Goal: Task Accomplishment & Management: Use online tool/utility

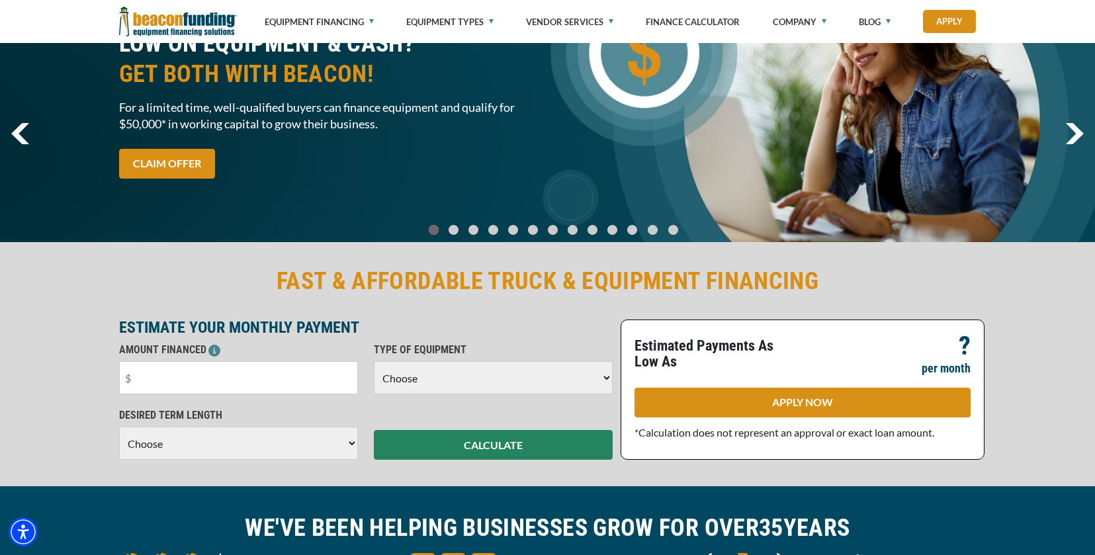
scroll to position [94, 0]
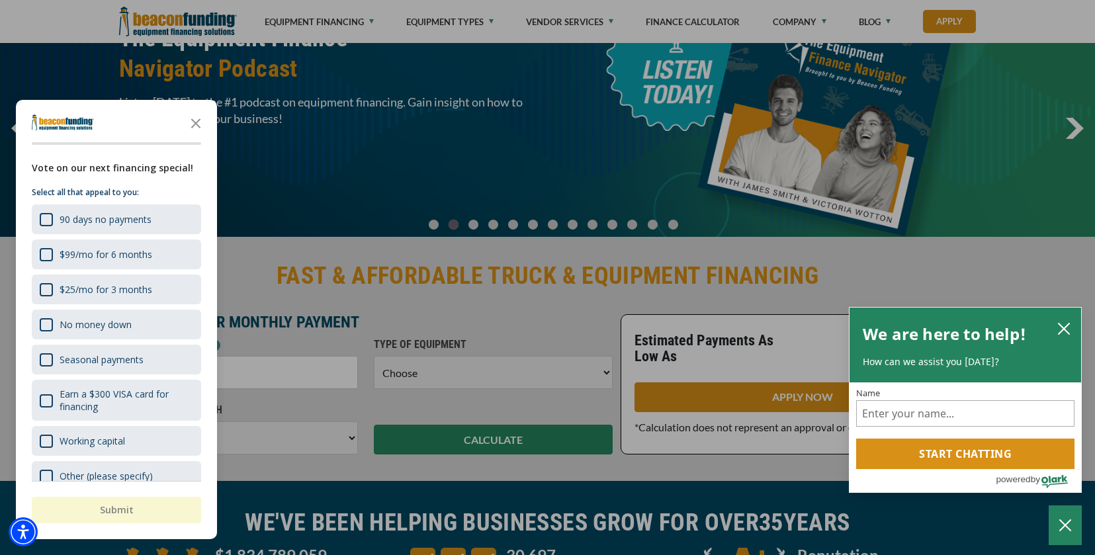
click at [615, 187] on div "button" at bounding box center [547, 277] width 1095 height 555
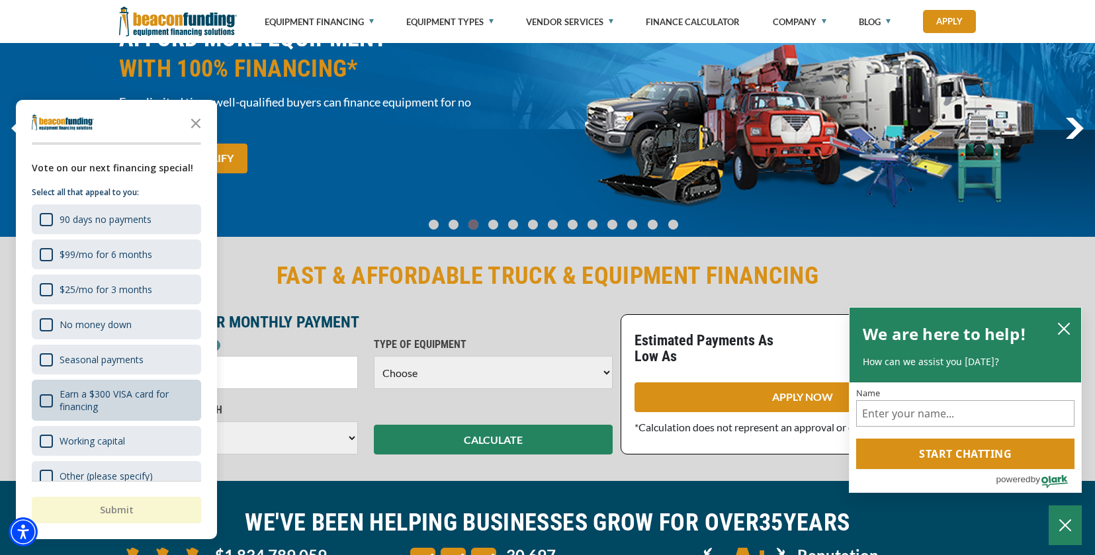
scroll to position [21, 0]
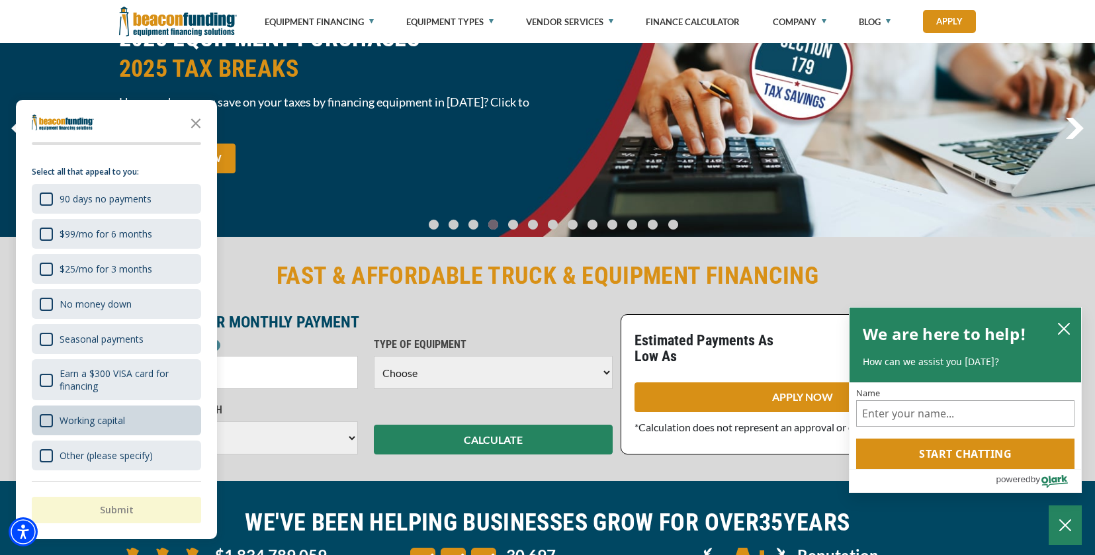
click at [146, 423] on div "Working capital" at bounding box center [116, 421] width 169 height 30
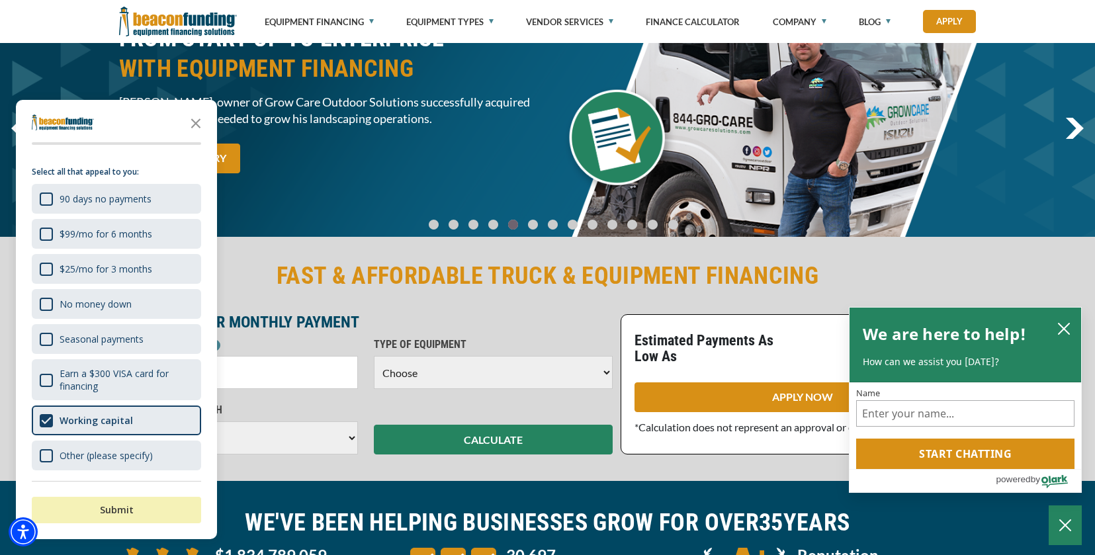
click at [141, 509] on button "Submit" at bounding box center [116, 510] width 169 height 26
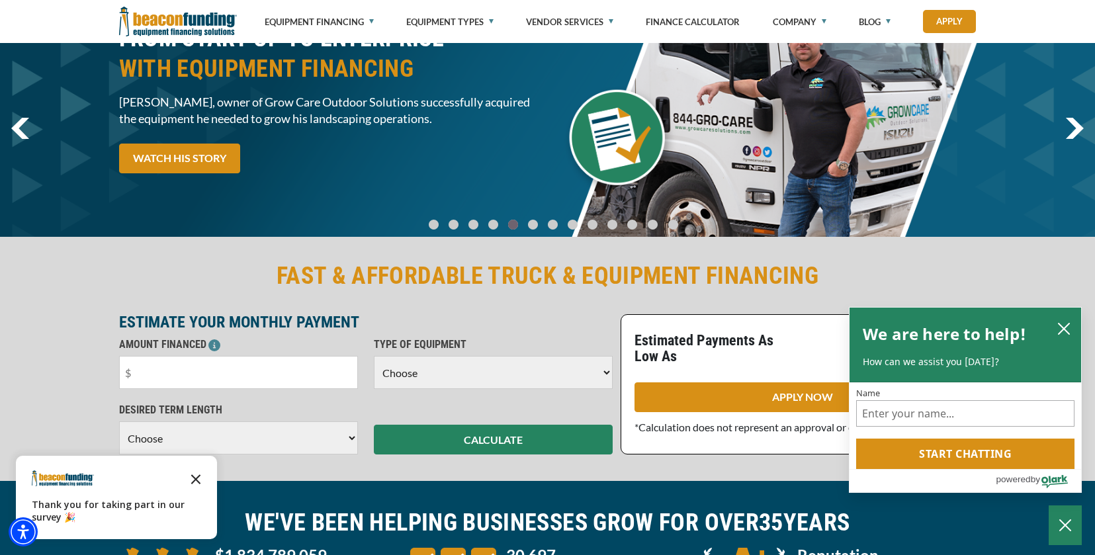
click at [198, 476] on icon "Close the survey" at bounding box center [196, 478] width 26 height 26
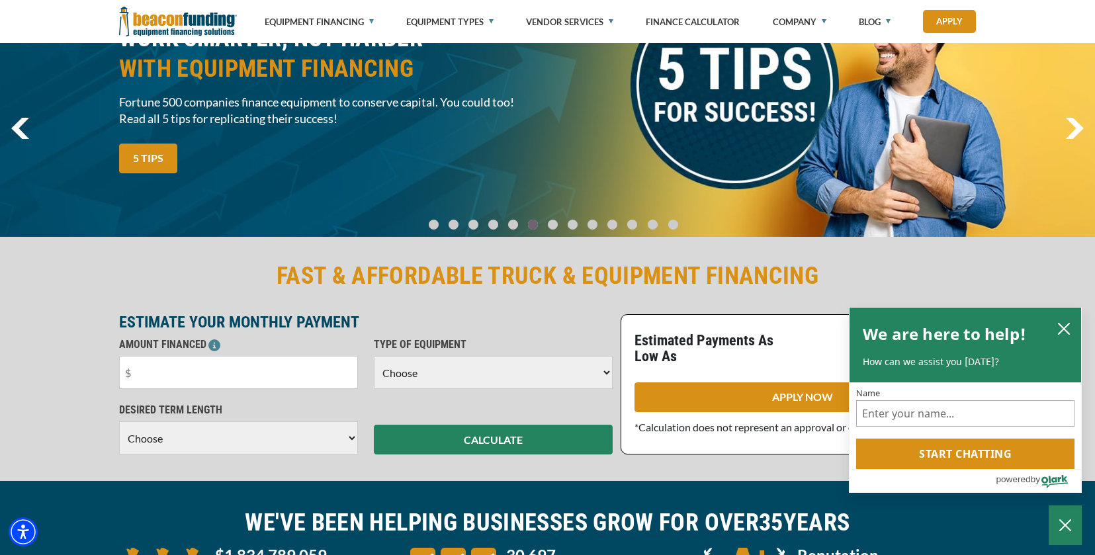
click at [605, 370] on select "Choose Backhoe Boom/Bucket Truck Chipper Commercial Mower Crane DTG/DTF Printin…" at bounding box center [493, 372] width 239 height 33
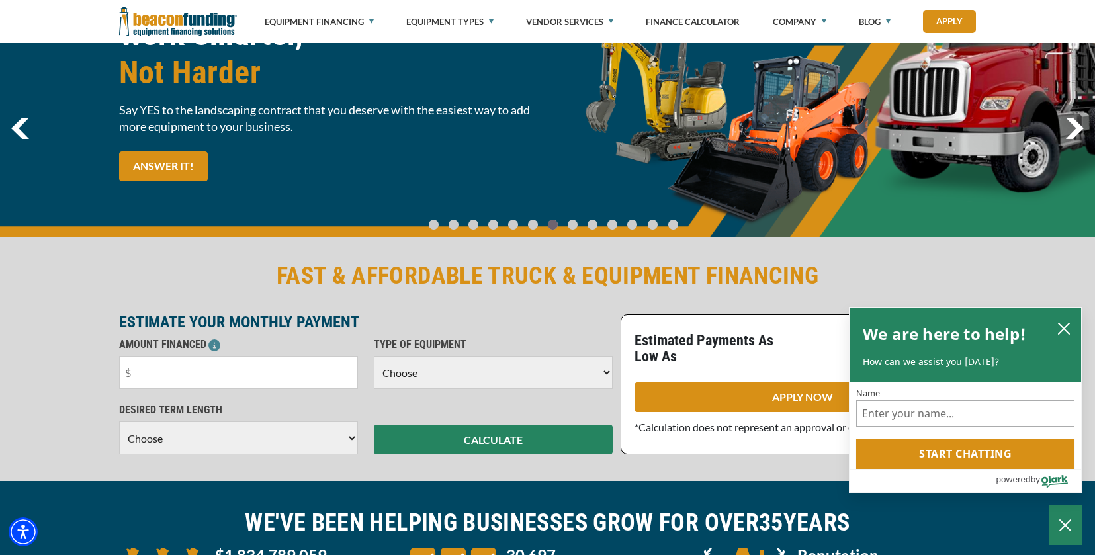
select select "5"
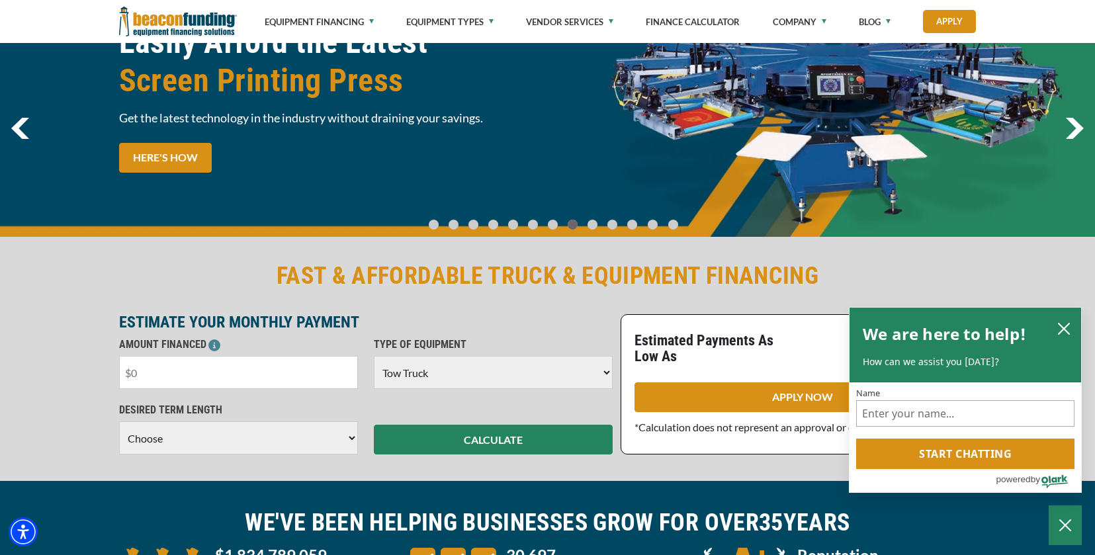
click at [208, 374] on input "text" at bounding box center [238, 372] width 239 height 33
drag, startPoint x: 187, startPoint y: 377, endPoint x: 91, endPoint y: 371, distance: 96.8
click at [93, 371] on div "FAST & AFFORDABLE TRUCK & EQUIPMENT FINANCING ESTIMATE YOUR MONTHLY PAYMENT AMO…" at bounding box center [547, 357] width 1095 height 247
type input "$50,000"
click at [352, 433] on select "Choose 36 Months 48 Months 60 Months" at bounding box center [238, 437] width 239 height 33
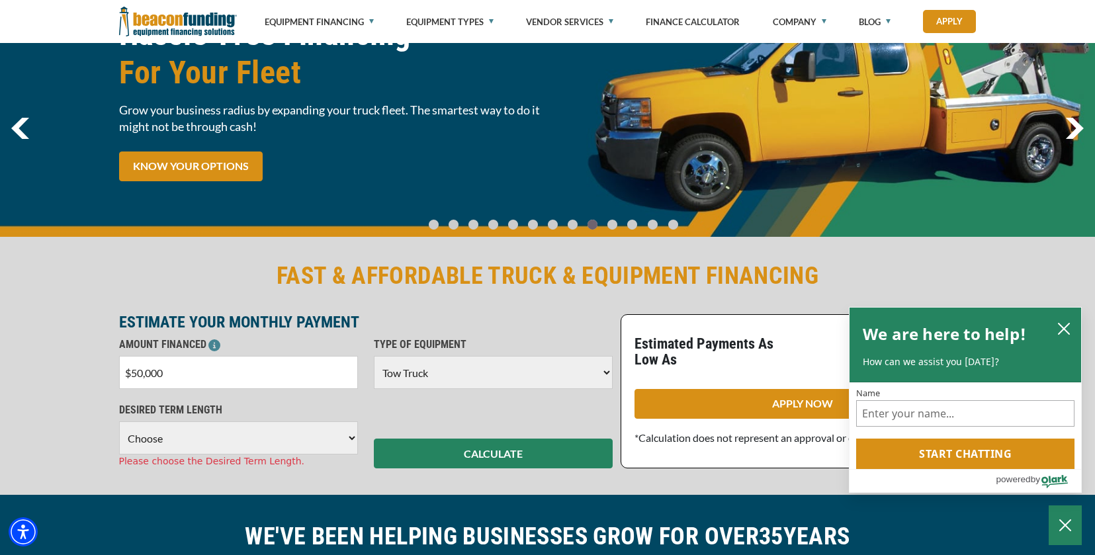
select select "60"
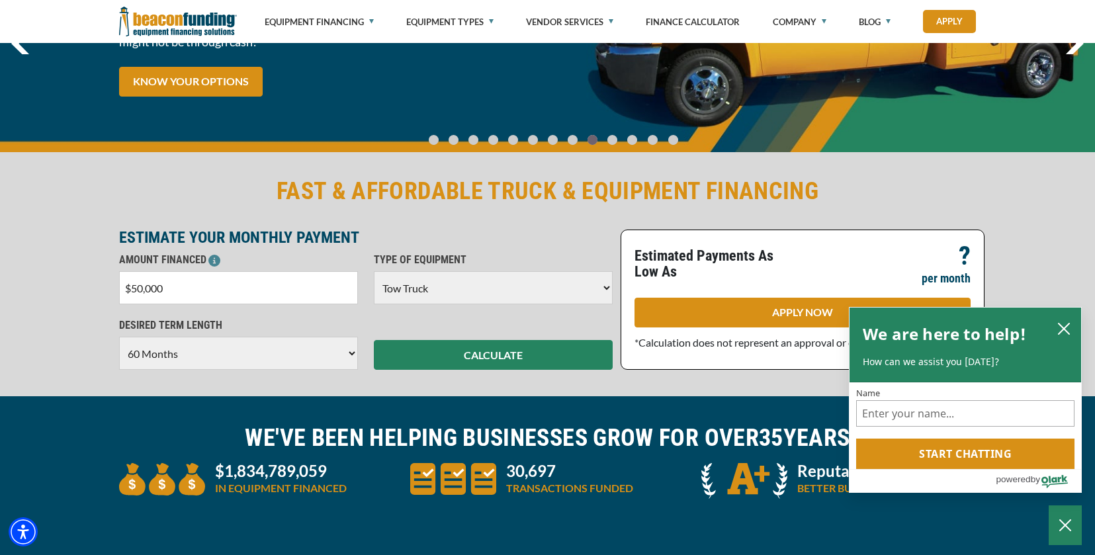
scroll to position [185, 0]
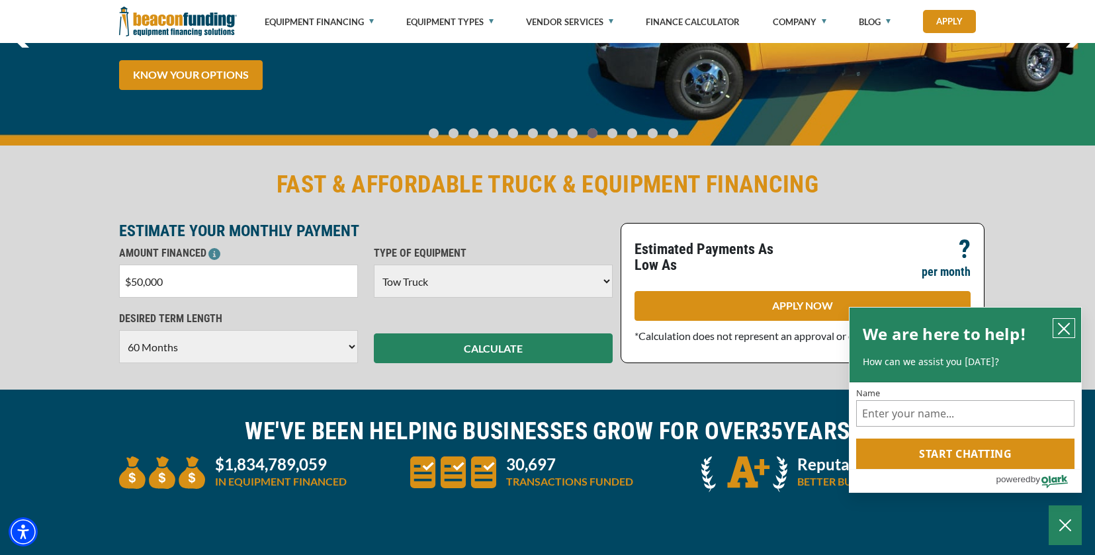
click at [1064, 332] on icon "close chatbox" at bounding box center [1063, 328] width 13 height 13
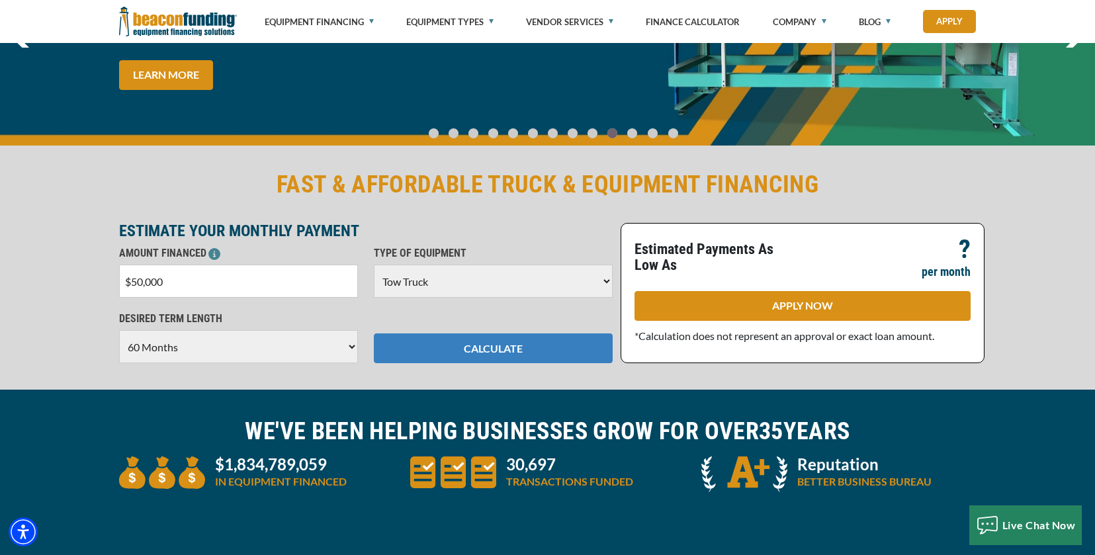
click at [524, 357] on button "CALCULATE" at bounding box center [493, 348] width 239 height 30
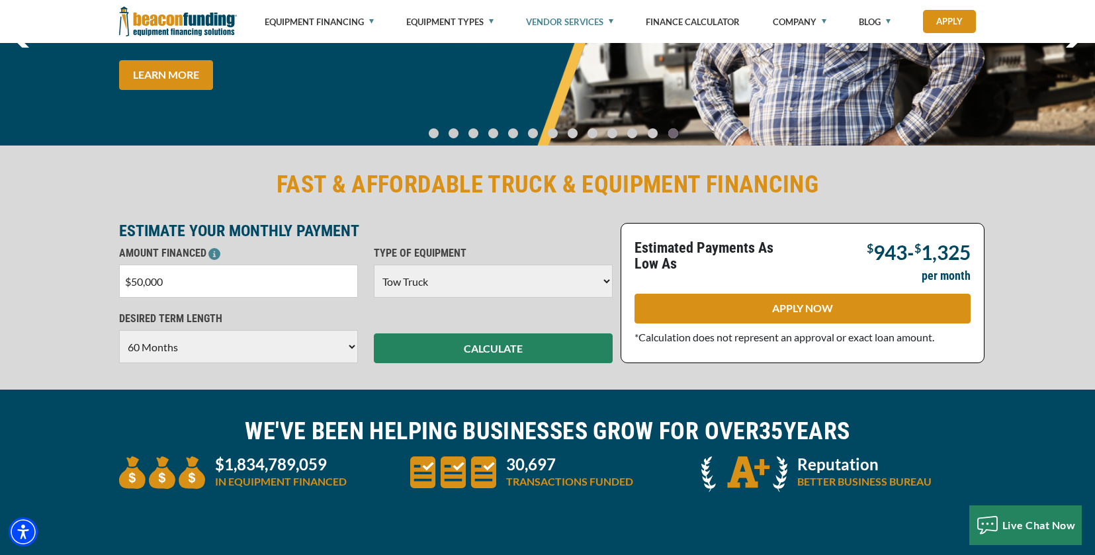
click at [613, 19] on link "Vendor Services" at bounding box center [569, 22] width 87 height 44
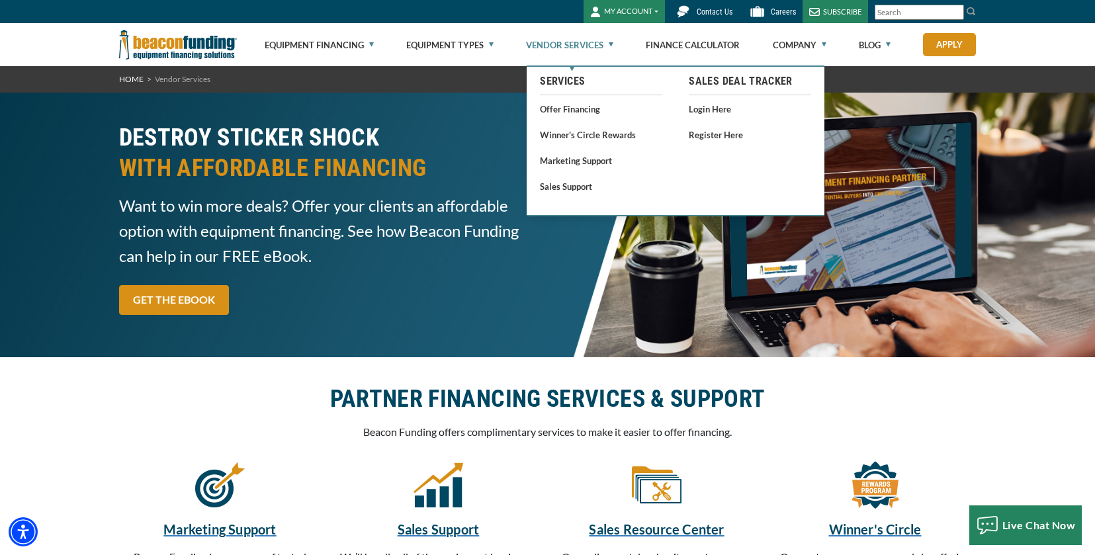
click at [920, 157] on div "DESTROY STICKER SHOCK WITH AFFORDABLE FINANCING Want to win more deals? Offer y…" at bounding box center [547, 225] width 873 height 206
click at [1055, 175] on div "DESTROY STICKER SHOCK WITH AFFORDABLE FINANCING Want to win more deals? Offer y…" at bounding box center [547, 225] width 1095 height 265
